Goal: Task Accomplishment & Management: Use online tool/utility

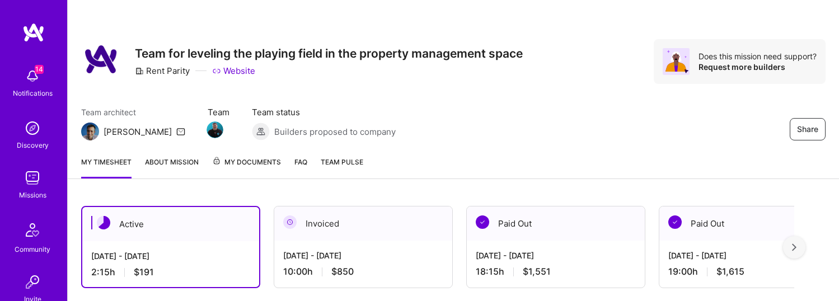
scroll to position [232, 0]
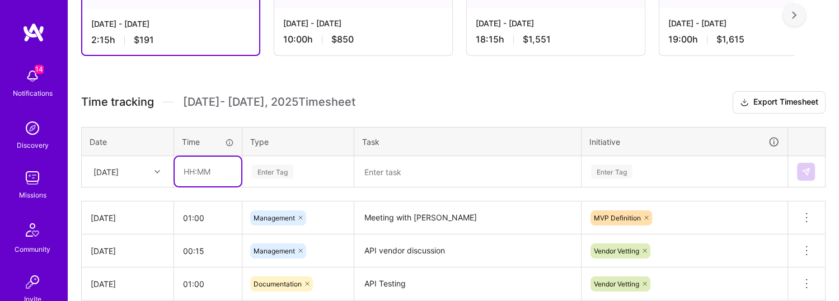
click at [202, 182] on input "text" at bounding box center [208, 172] width 67 height 30
type input "00:15"
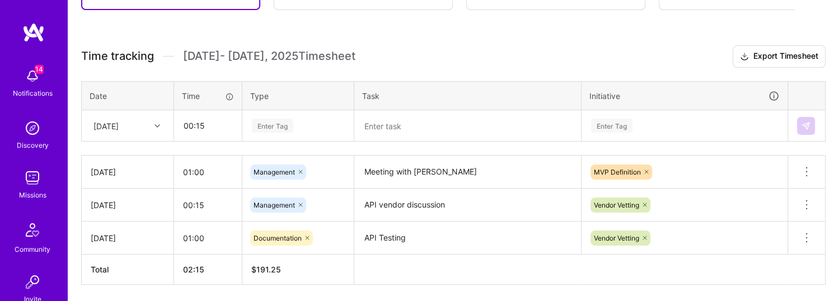
click at [296, 141] on div "Enter Tag" at bounding box center [298, 125] width 110 height 29
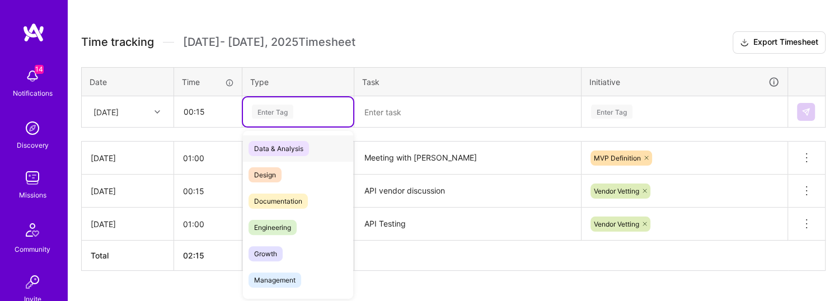
scroll to position [293, 0]
click at [278, 273] on span "Management" at bounding box center [275, 279] width 53 height 15
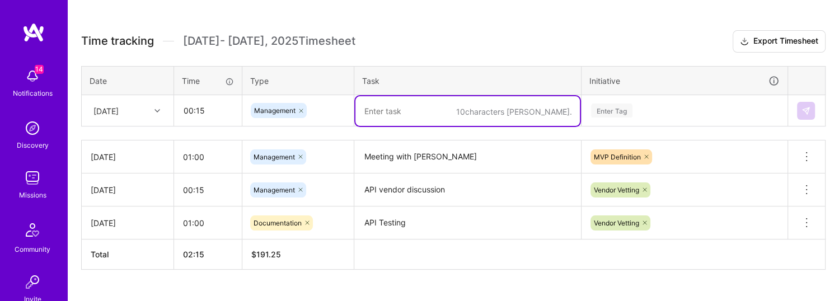
click at [433, 110] on textarea at bounding box center [467, 111] width 224 height 30
click at [642, 107] on div "Enter Tag" at bounding box center [684, 110] width 205 height 29
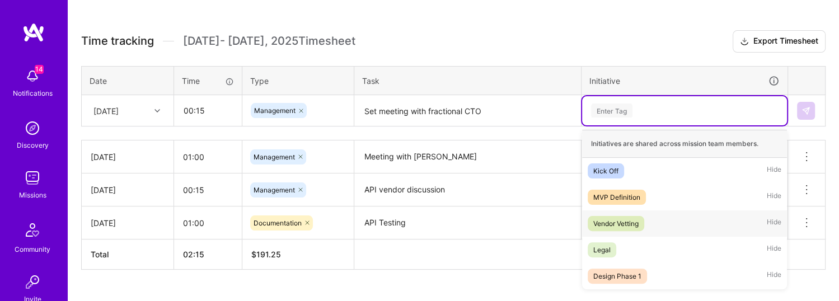
click at [624, 226] on div "Vendor Vetting" at bounding box center [615, 224] width 45 height 12
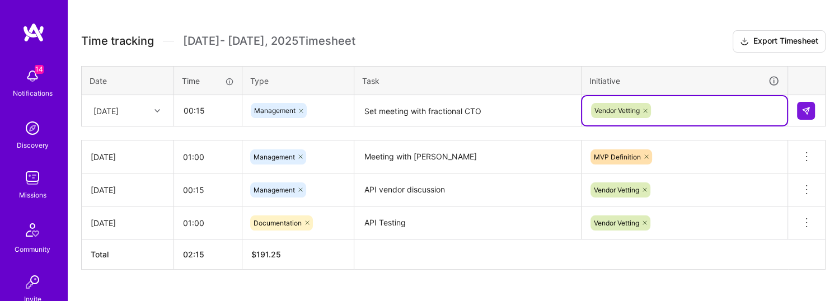
click at [498, 114] on textarea "Set meeting with fractional CTO" at bounding box center [467, 111] width 224 height 30
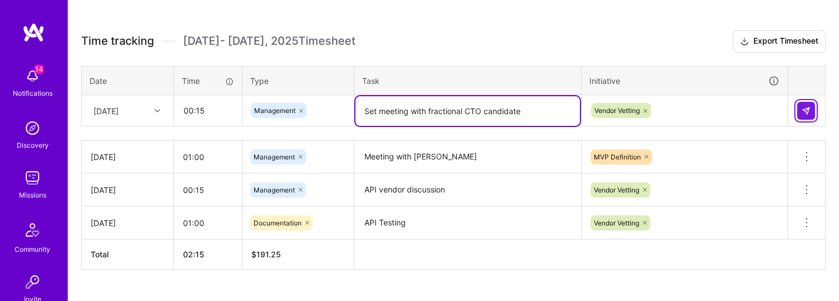
type textarea "Set meeting with fractional CTO candidate"
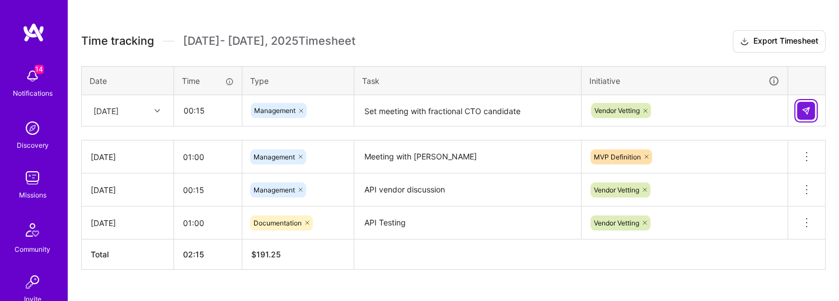
click at [813, 105] on button at bounding box center [806, 111] width 18 height 18
